Goal: Find specific page/section: Find specific page/section

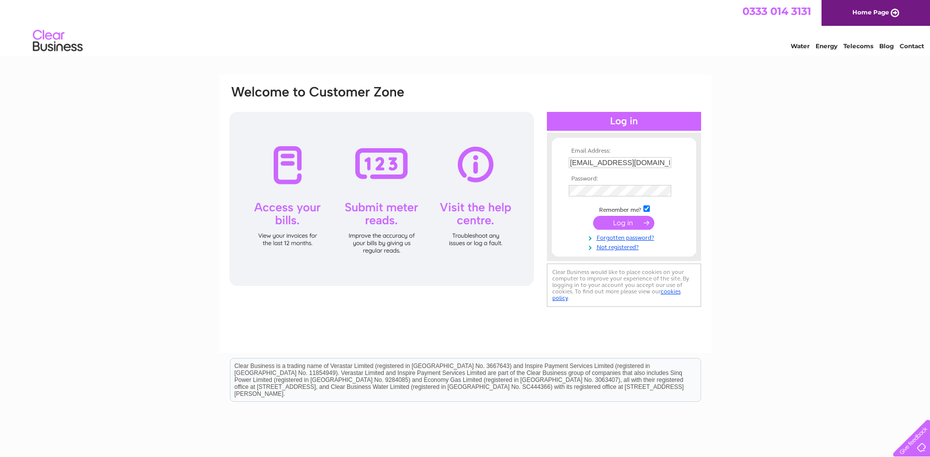
click at [616, 226] on input "submit" at bounding box center [623, 223] width 61 height 14
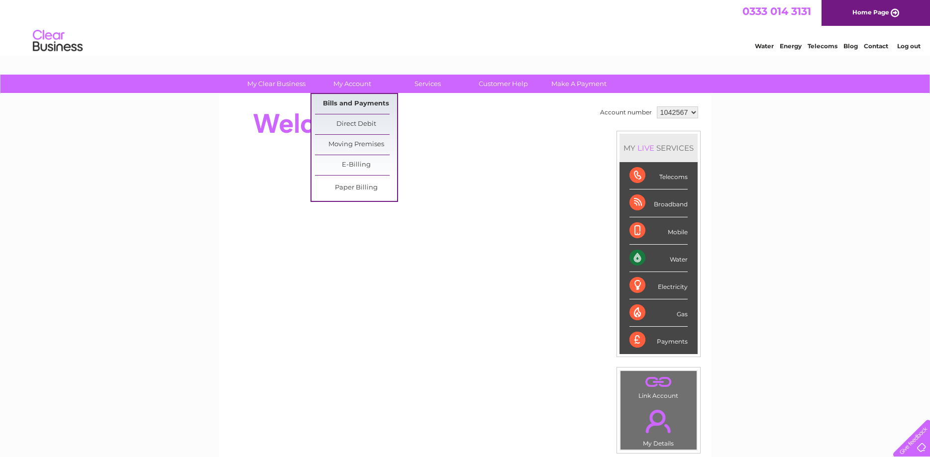
click at [351, 103] on link "Bills and Payments" at bounding box center [356, 104] width 82 height 20
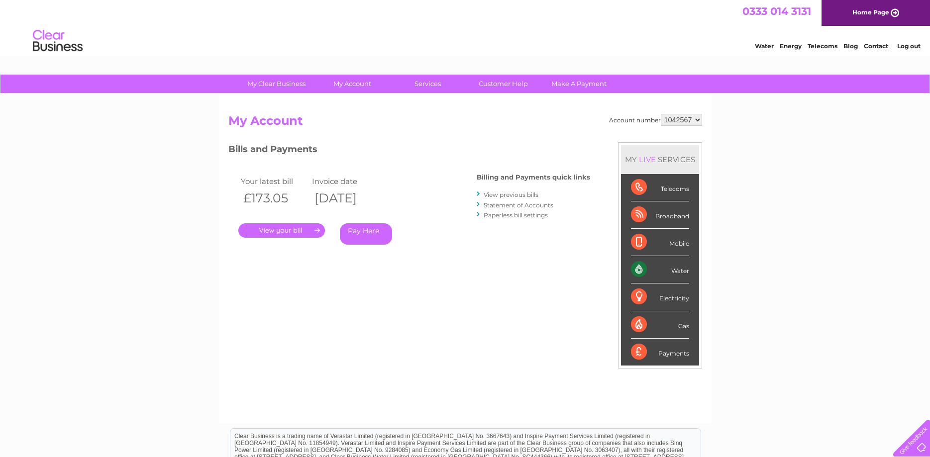
click at [294, 230] on link "." at bounding box center [281, 230] width 87 height 14
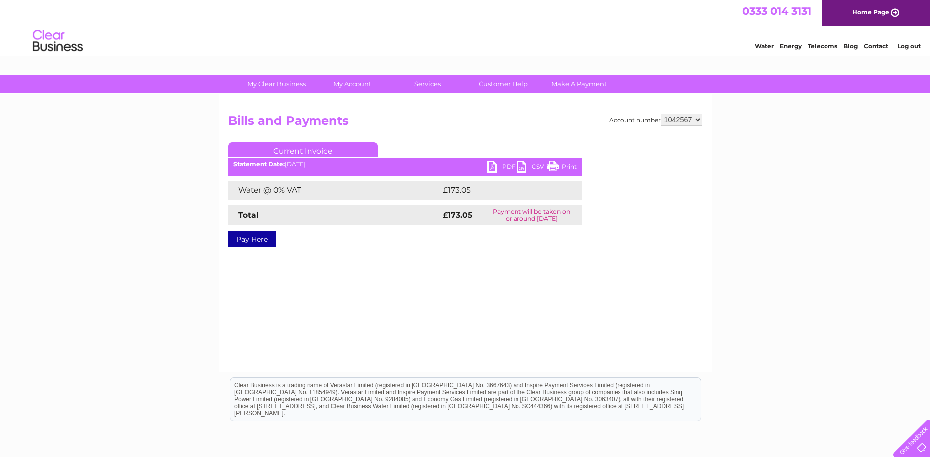
click at [503, 162] on link "PDF" at bounding box center [502, 168] width 30 height 14
